Goal: Navigation & Orientation: Find specific page/section

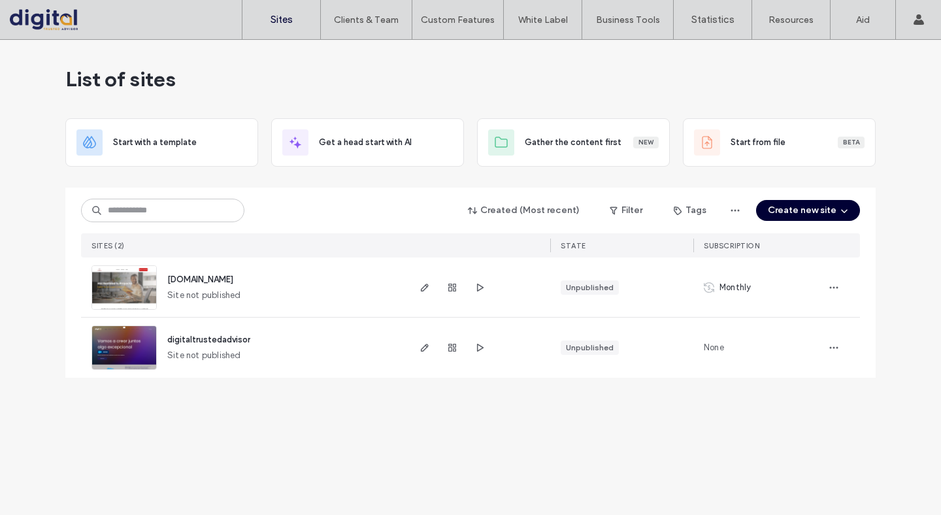
drag, startPoint x: 315, startPoint y: 278, endPoint x: 164, endPoint y: 280, distance: 151.0
click at [164, 280] on div "www.financiamientoexperto.com Site not published" at bounding box center [282, 286] width 250 height 59
copy span "www.financiamientoexperto.com"
drag, startPoint x: 262, startPoint y: 342, endPoint x: 160, endPoint y: 340, distance: 101.9
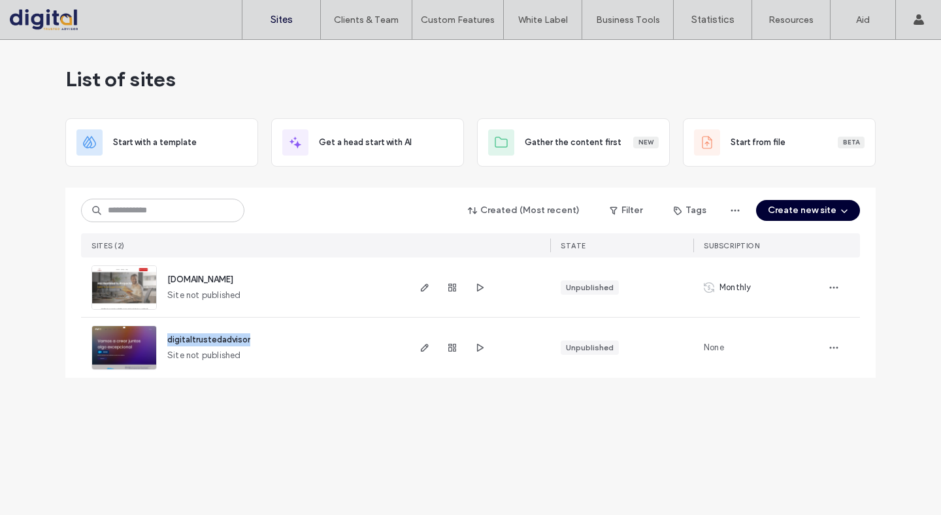
click at [160, 340] on div "digitaltrustedadvisor Site not published" at bounding box center [282, 348] width 250 height 60
copy span "digitaltrustedadvisor"
